Goal: Find specific page/section: Find specific page/section

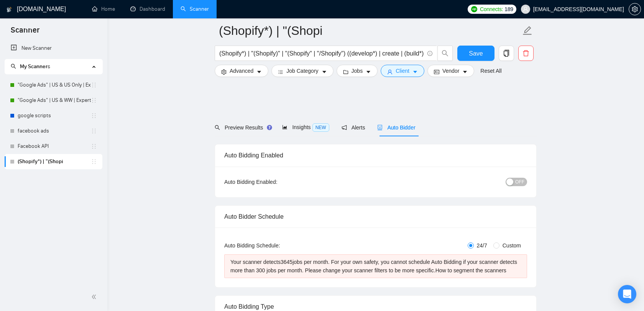
scroll to position [321, 0]
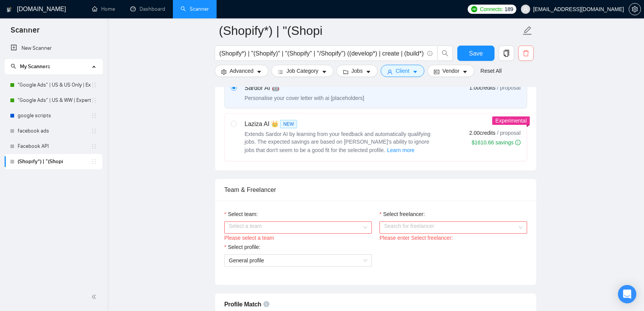
click at [521, 52] on span "delete" at bounding box center [525, 53] width 15 height 7
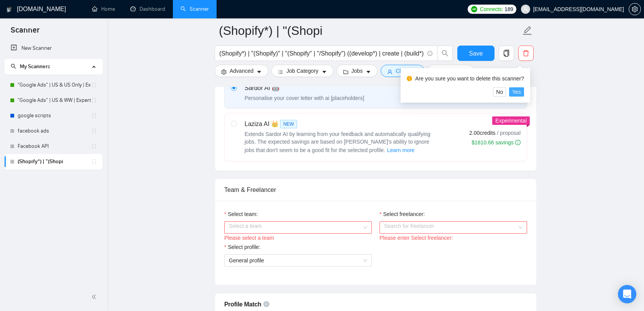
click at [521, 90] on span "Yes" at bounding box center [516, 92] width 9 height 8
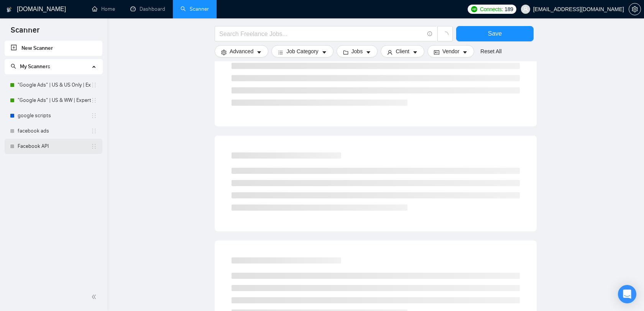
click at [56, 148] on link "Facebook API" at bounding box center [54, 146] width 73 height 15
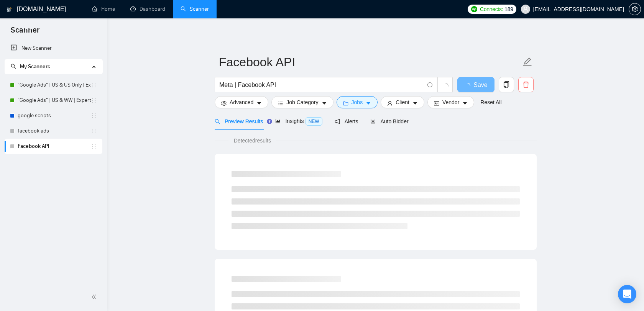
click at [528, 83] on icon "delete" at bounding box center [525, 84] width 7 height 7
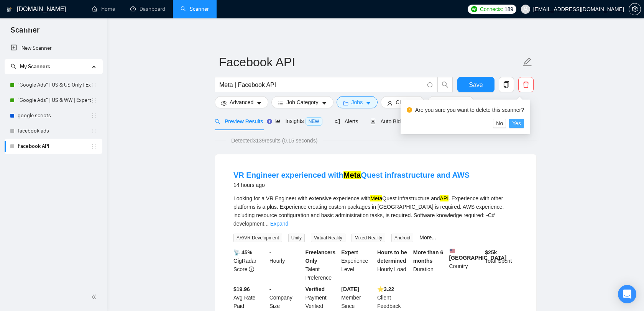
click at [520, 123] on span "Yes" at bounding box center [516, 123] width 9 height 8
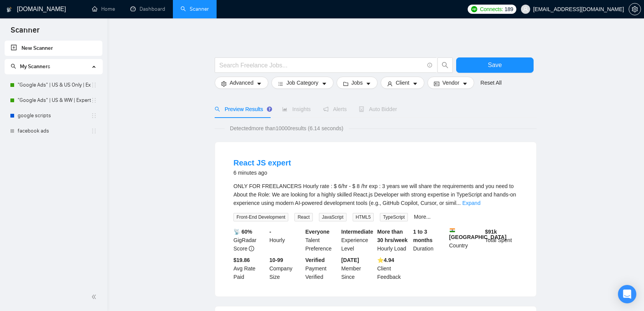
click at [270, 64] on input "text" at bounding box center [321, 66] width 205 height 10
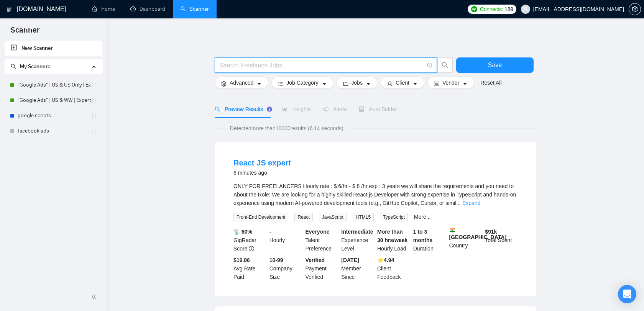
paste input "[PERSON_NAME]"
type input "[PERSON_NAME]"
